Goal: Information Seeking & Learning: Learn about a topic

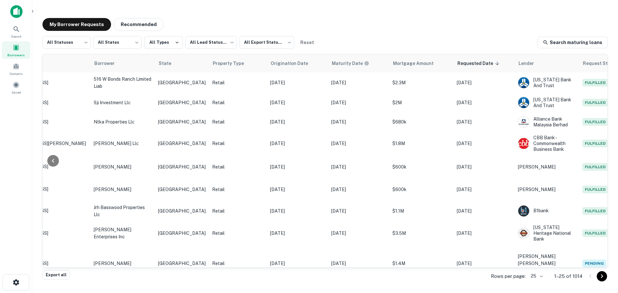
scroll to position [0, 119]
click at [9, 85] on span at bounding box center [5, 82] width 7 height 7
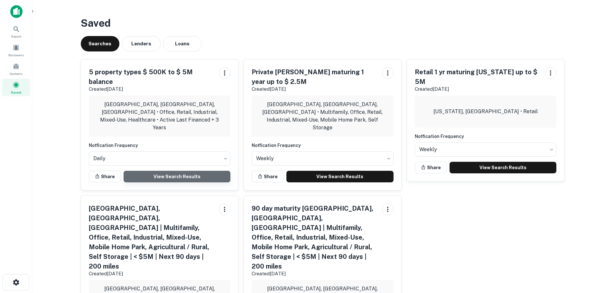
click at [183, 171] on link "View Search Results" at bounding box center [177, 177] width 107 height 12
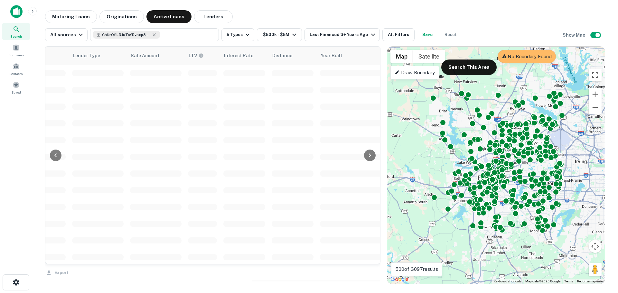
scroll to position [0, 549]
drag, startPoint x: 305, startPoint y: 266, endPoint x: 253, endPoint y: 261, distance: 52.0
click at [250, 262] on div "Location Lender Purpose Type Mortgage Amount Borrower Last Financed Date sorted…" at bounding box center [212, 155] width 335 height 219
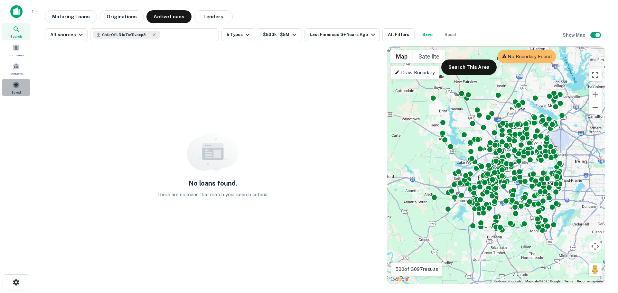
click at [17, 86] on span at bounding box center [16, 84] width 7 height 7
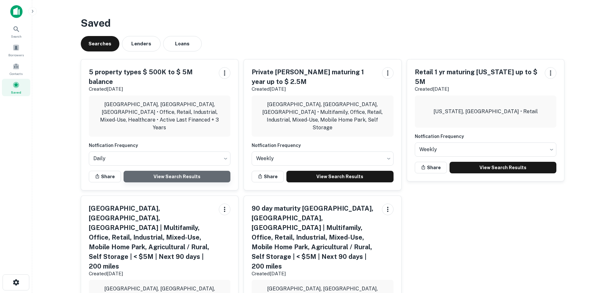
click at [182, 171] on link "View Search Results" at bounding box center [177, 177] width 107 height 12
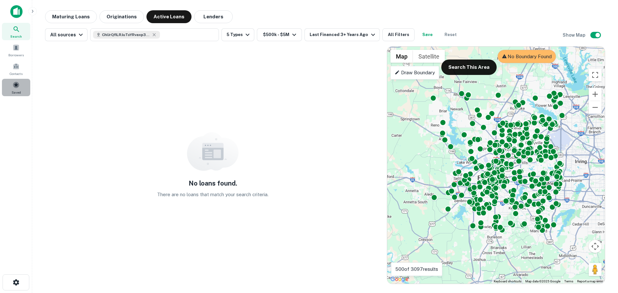
click at [20, 89] on div "Saved" at bounding box center [16, 87] width 28 height 17
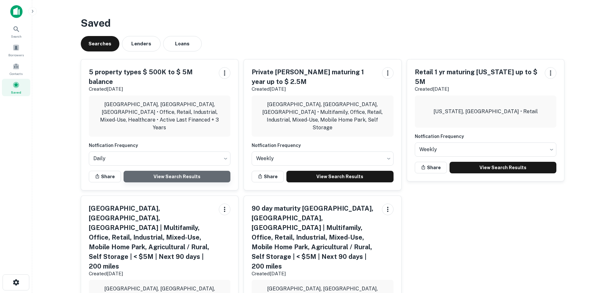
click at [174, 171] on link "View Search Results" at bounding box center [177, 177] width 107 height 12
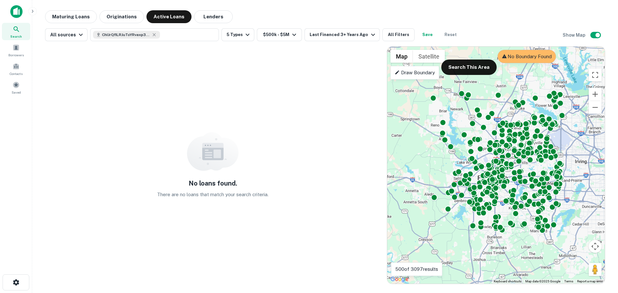
click at [193, 197] on p "There are no loans that match your search criteria." at bounding box center [212, 195] width 111 height 8
click at [24, 86] on div "Saved" at bounding box center [16, 87] width 28 height 17
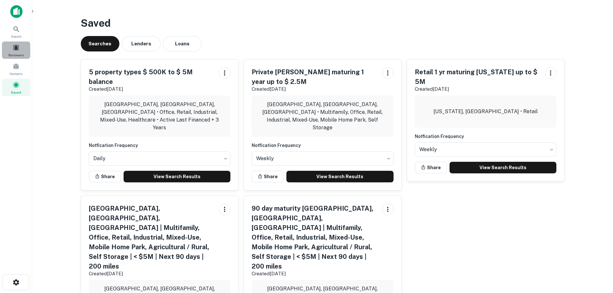
click at [18, 47] on span at bounding box center [16, 47] width 7 height 7
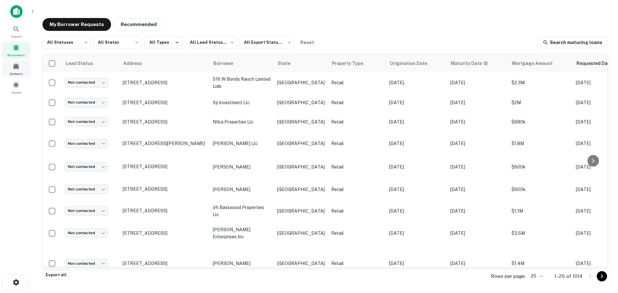
click at [18, 65] on span at bounding box center [16, 66] width 7 height 7
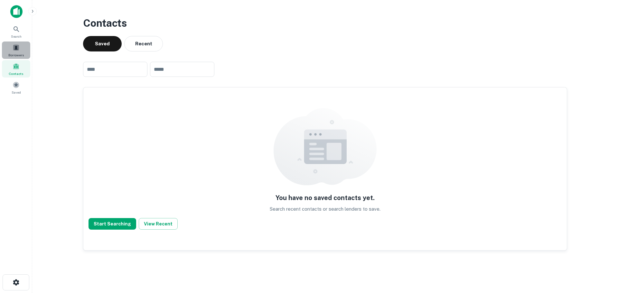
click at [19, 47] on span at bounding box center [16, 47] width 7 height 7
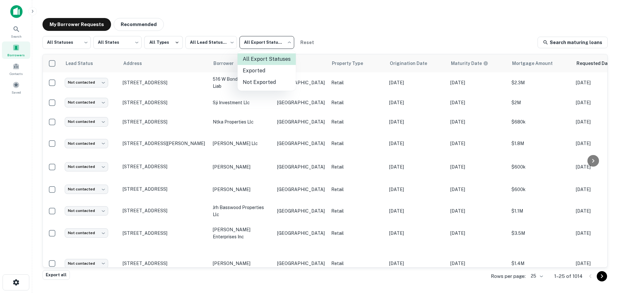
click at [288, 44] on body "Search Borrowers Contacts Saved My Borrower Requests Recommended All Statuses *…" at bounding box center [309, 146] width 618 height 293
click at [353, 36] on div at bounding box center [309, 146] width 618 height 293
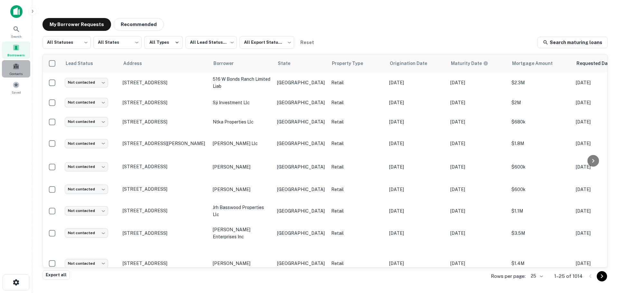
click at [25, 72] on div "Contacts" at bounding box center [16, 68] width 28 height 17
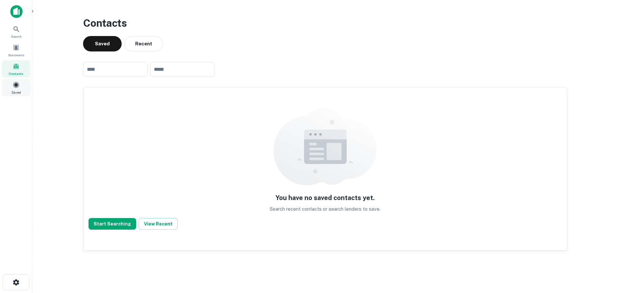
click at [16, 88] on span at bounding box center [16, 84] width 7 height 7
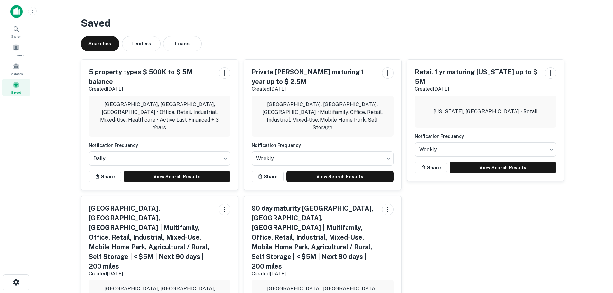
click at [21, 10] on img at bounding box center [16, 11] width 12 height 13
click at [130, 98] on div "[GEOGRAPHIC_DATA], [GEOGRAPHIC_DATA], [GEOGRAPHIC_DATA] • Office, Retail, Indus…" at bounding box center [160, 116] width 142 height 41
click at [139, 72] on h5 "5 property types $ 500K to $ 5M balance" at bounding box center [151, 76] width 125 height 19
click at [169, 161] on div "5 property types $ 500K to $ 5M balance Created Sep 18th, 2025 Fort Worth, TX, …" at bounding box center [159, 125] width 157 height 131
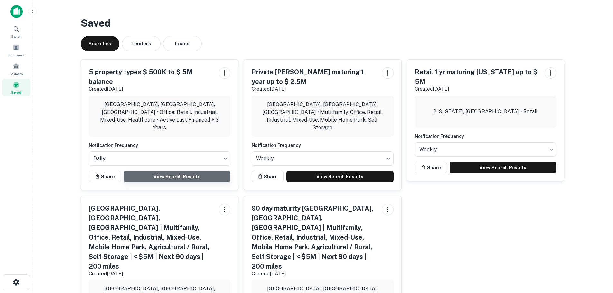
click at [169, 171] on link "View Search Results" at bounding box center [177, 177] width 107 height 12
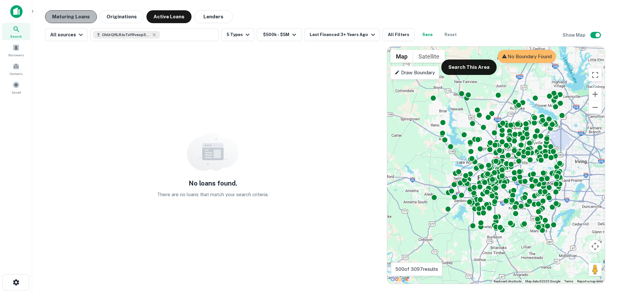
click at [78, 14] on button "Maturing Loans" at bounding box center [71, 16] width 52 height 13
